Goal: Task Accomplishment & Management: Manage account settings

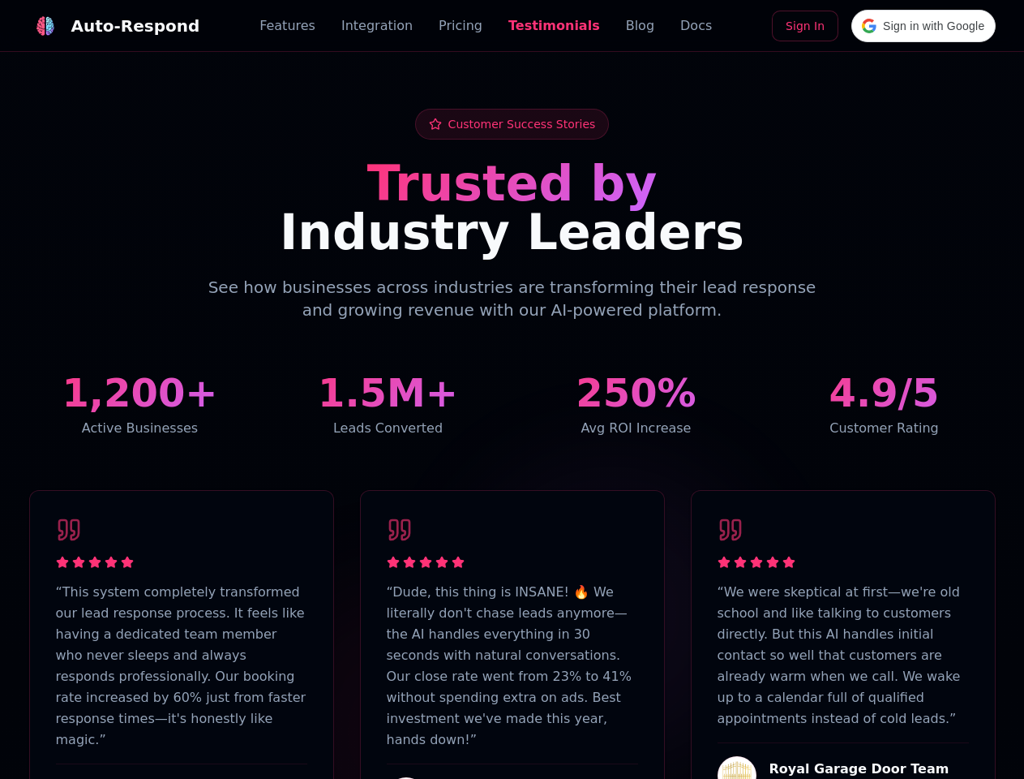
scroll to position [3987, 0]
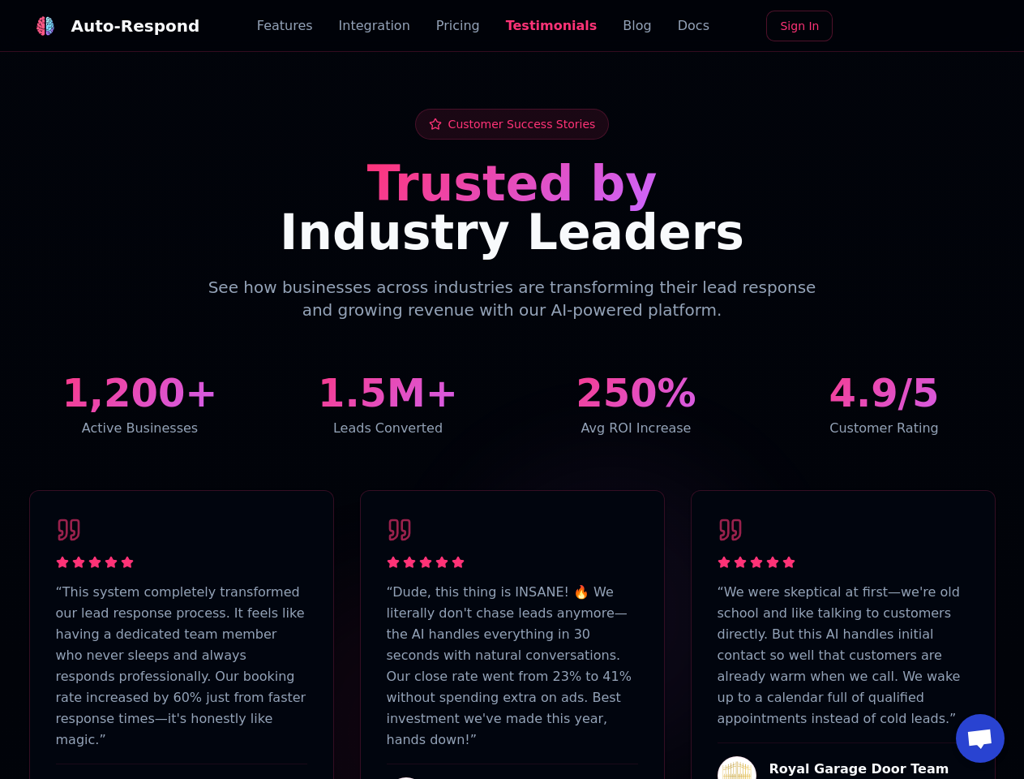
click at [105, 26] on div "Auto-Respond" at bounding box center [135, 26] width 129 height 23
click at [981, 738] on span "Open chat" at bounding box center [980, 739] width 27 height 23
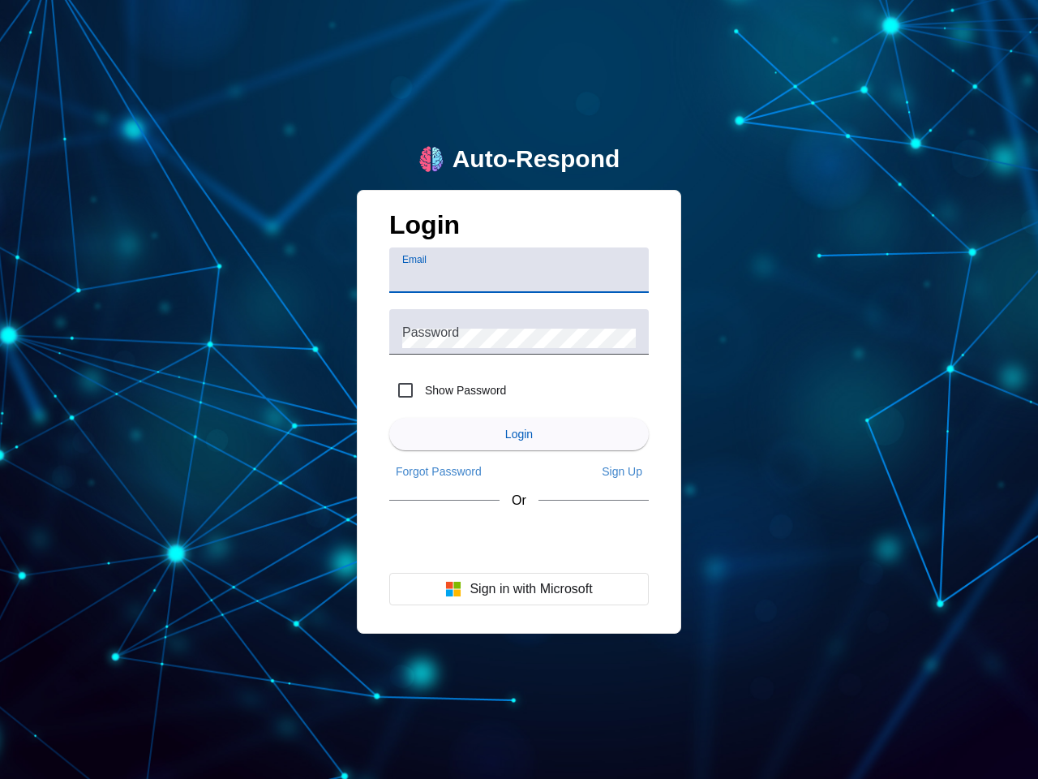
click at [519, 270] on input "Email" at bounding box center [519, 276] width 234 height 19
click at [448, 390] on label "Show Password" at bounding box center [464, 390] width 84 height 16
click at [422, 390] on input "Show Password" at bounding box center [405, 390] width 32 height 32
click at [406, 390] on input "Show Password" at bounding box center [405, 390] width 32 height 32
checkbox input "false"
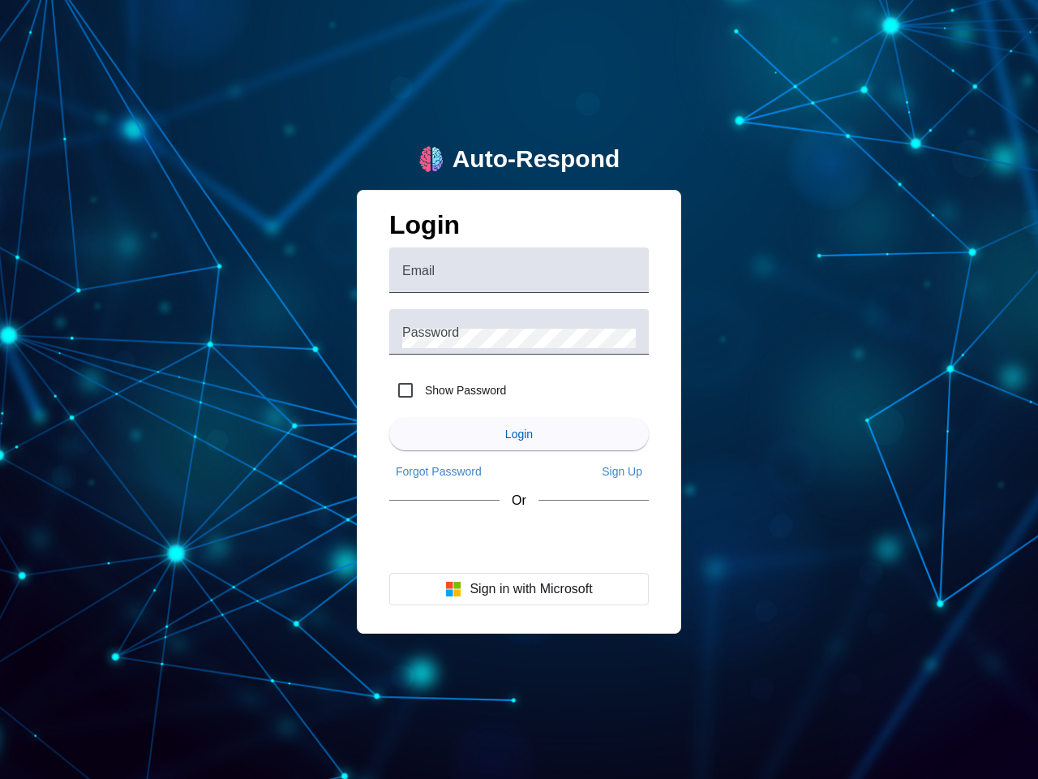
click at [519, 434] on span "Login" at bounding box center [519, 433] width 28 height 13
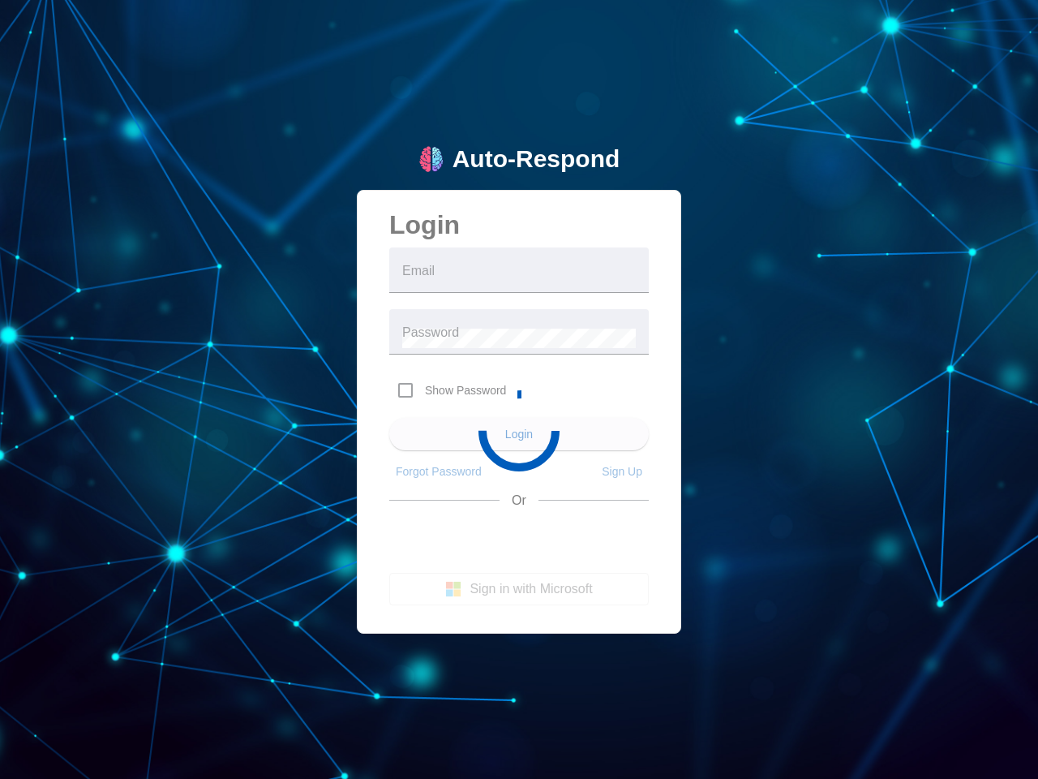
click at [439, 471] on app-main-login "Auto-Respond Login Email Password Show Password Login Forgot Password Sign Up O…" at bounding box center [519, 389] width 1038 height 779
click at [622, 471] on app-main-login "Auto-Respond Login Email Password Show Password Login Forgot Password Sign Up O…" at bounding box center [519, 389] width 1038 height 779
click at [519, 589] on app-main-login "Auto-Respond Login Email Password Show Password Login Forgot Password Sign Up O…" at bounding box center [519, 389] width 1038 height 779
